Goal: Transaction & Acquisition: Purchase product/service

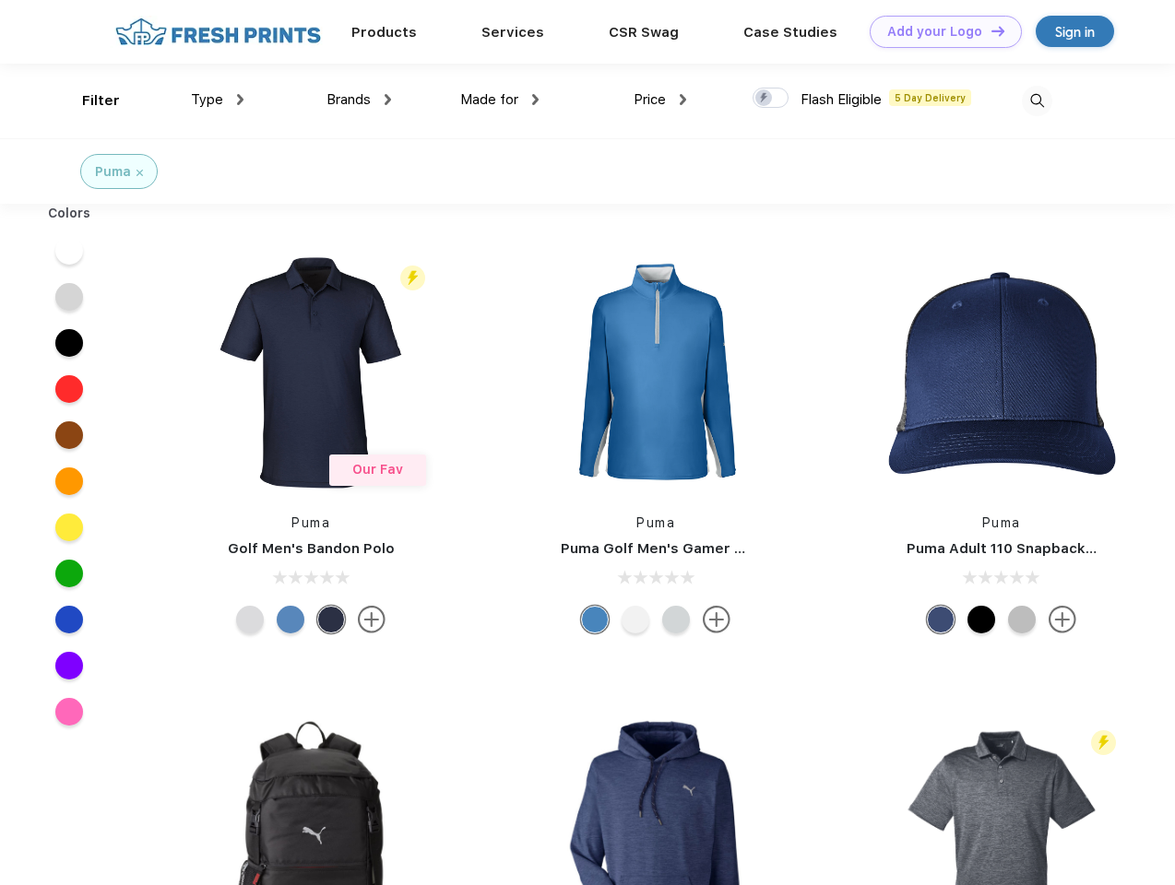
click at [939, 31] on link "Add your Logo Design Tool" at bounding box center [945, 32] width 152 height 32
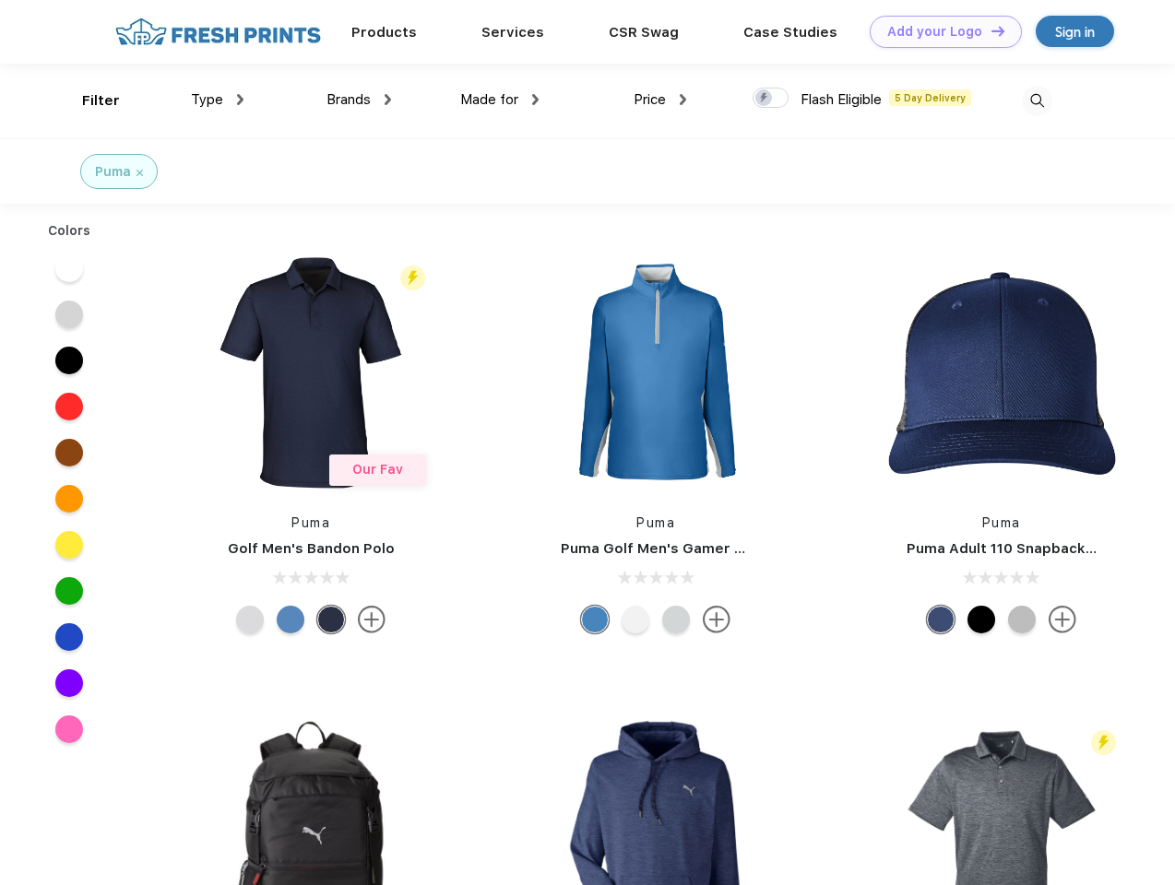
click at [0, 0] on div "Design Tool" at bounding box center [0, 0] width 0 height 0
click at [989, 30] on link "Add your Logo Design Tool" at bounding box center [945, 32] width 152 height 32
click at [89, 100] on div "Filter" at bounding box center [101, 100] width 38 height 21
click at [218, 100] on span "Type" at bounding box center [207, 99] width 32 height 17
click at [359, 100] on span "Brands" at bounding box center [348, 99] width 44 height 17
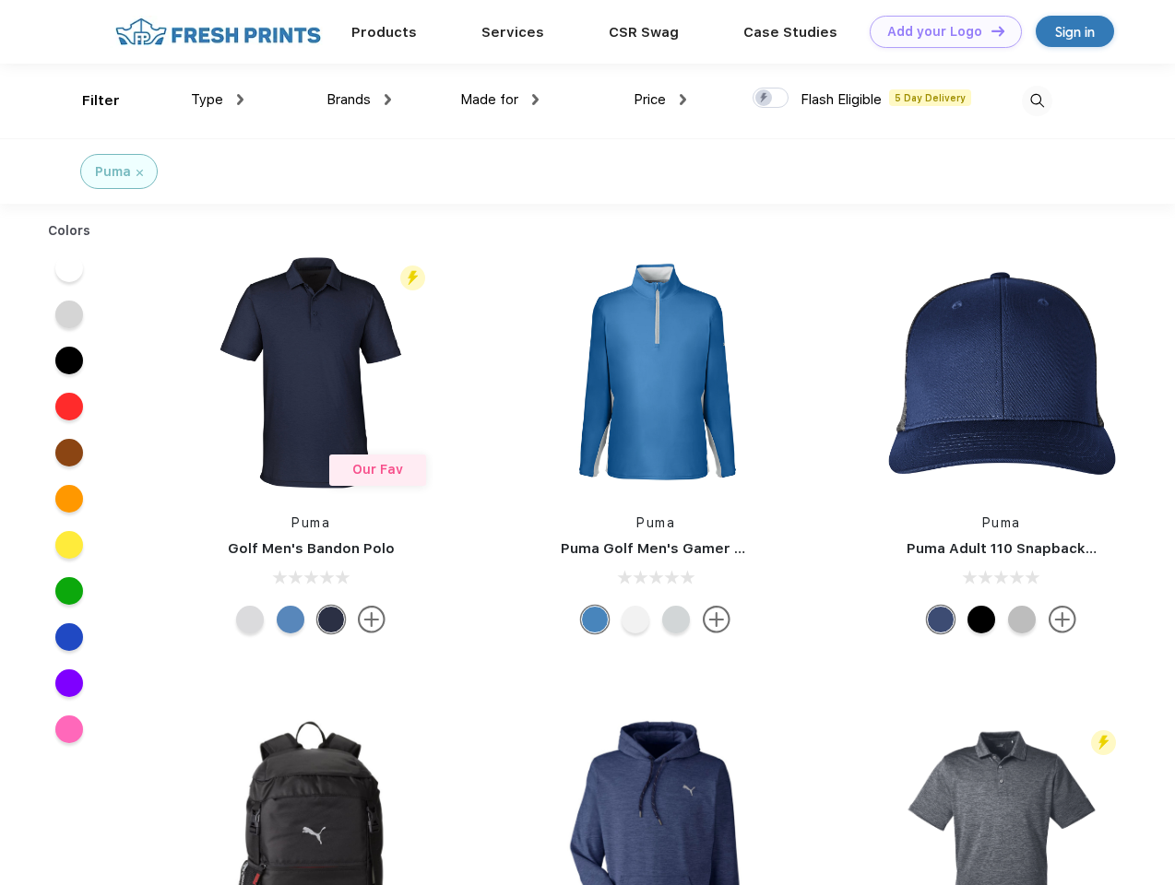
click at [500, 100] on span "Made for" at bounding box center [489, 99] width 58 height 17
click at [660, 100] on span "Price" at bounding box center [649, 99] width 32 height 17
click at [771, 99] on div at bounding box center [770, 98] width 36 height 20
click at [764, 99] on input "checkbox" at bounding box center [758, 93] width 12 height 12
click at [1036, 100] on img at bounding box center [1037, 101] width 30 height 30
